Goal: Task Accomplishment & Management: Manage account settings

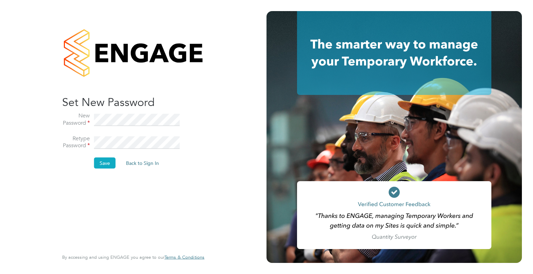
click at [97, 166] on button "Save" at bounding box center [105, 163] width 22 height 11
click at [87, 145] on li "Retype Password" at bounding box center [129, 146] width 135 height 23
click at [91, 117] on li "New Password" at bounding box center [129, 123] width 135 height 23
click at [108, 163] on button "Save" at bounding box center [105, 163] width 22 height 11
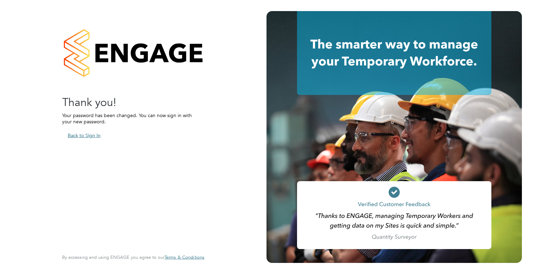
click at [93, 136] on button "Back to Sign In" at bounding box center [84, 135] width 44 height 11
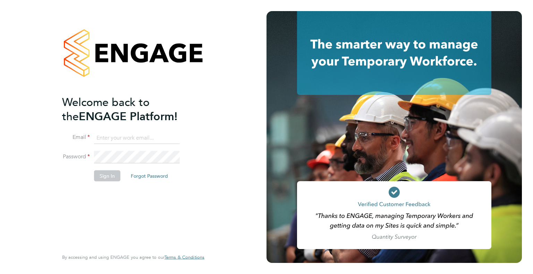
click at [149, 137] on input at bounding box center [137, 138] width 86 height 12
type input "[PERSON_NAME][EMAIL_ADDRESS][DOMAIN_NAME]"
click at [77, 157] on li "Password" at bounding box center [129, 160] width 135 height 19
click at [48, 154] on div "Welcome back to the ENGAGE Platform! Email [EMAIL_ADDRESS][PERSON_NAME][DOMAIN_…" at bounding box center [133, 137] width 170 height 274
click at [103, 173] on button "Sign In" at bounding box center [107, 175] width 26 height 11
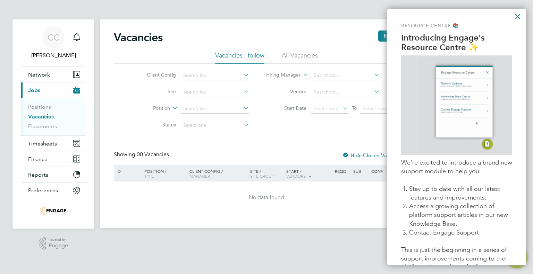
click at [517, 15] on button "×" at bounding box center [517, 16] width 7 height 11
